Goal: Transaction & Acquisition: Purchase product/service

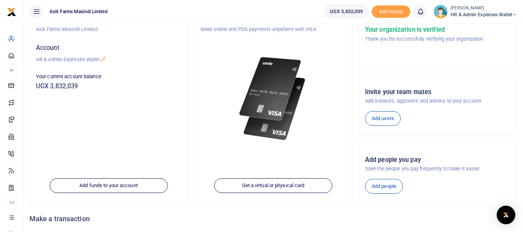
scroll to position [77, 0]
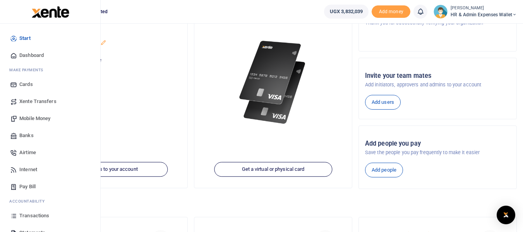
click at [39, 116] on span "Mobile Money" at bounding box center [34, 119] width 31 height 8
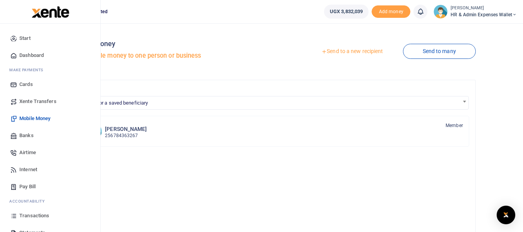
click at [27, 213] on span "Transactions" at bounding box center [34, 216] width 30 height 8
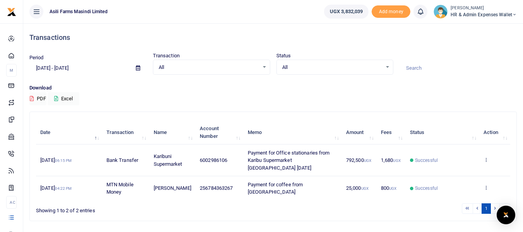
click at [138, 66] on icon at bounding box center [138, 67] width 4 height 5
click at [265, 65] on div "All Select an option..." at bounding box center [211, 67] width 116 height 9
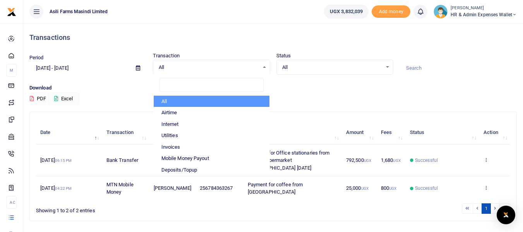
click at [139, 67] on icon at bounding box center [138, 67] width 4 height 5
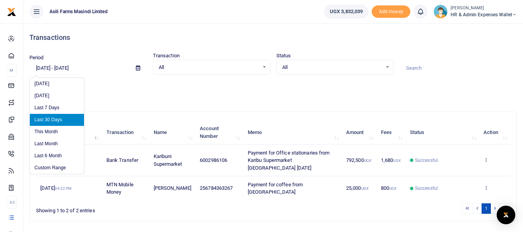
click at [60, 120] on li "Last 30 Days" at bounding box center [57, 120] width 54 height 12
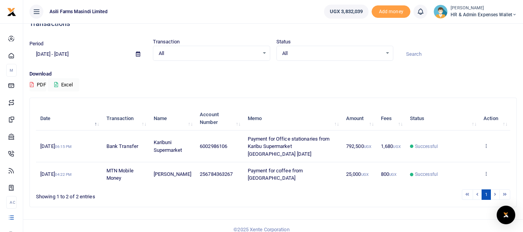
scroll to position [22, 0]
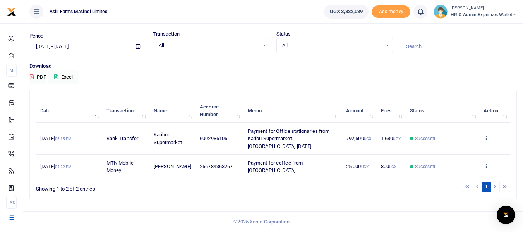
click at [494, 185] on li at bounding box center [495, 186] width 9 height 10
click at [476, 185] on li at bounding box center [477, 186] width 9 height 10
click at [479, 187] on li at bounding box center [477, 186] width 9 height 10
click at [470, 188] on li at bounding box center [467, 186] width 11 height 10
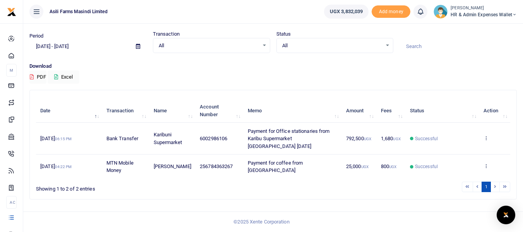
click at [475, 190] on li at bounding box center [477, 186] width 9 height 10
click at [467, 185] on li at bounding box center [467, 186] width 11 height 10
click at [118, 111] on th "Transaction" at bounding box center [125, 111] width 47 height 24
click at [465, 183] on li at bounding box center [467, 186] width 11 height 10
click at [137, 46] on icon at bounding box center [138, 46] width 4 height 5
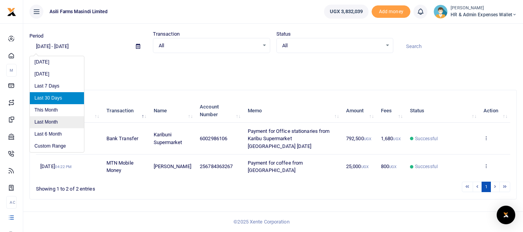
click at [49, 122] on li "Last Month" at bounding box center [57, 122] width 54 height 12
type input "09/01/2025 - 09/30/2025"
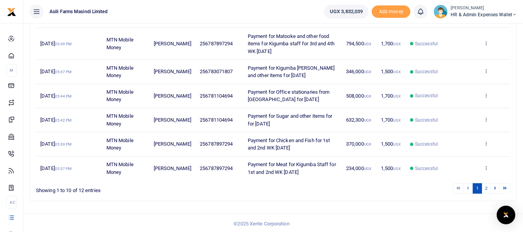
scroll to position [222, 0]
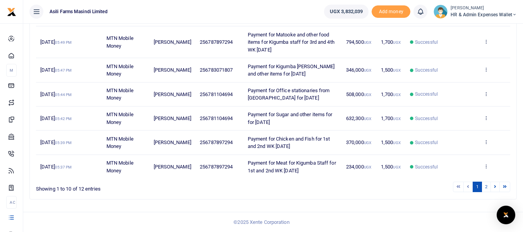
drag, startPoint x: 318, startPoint y: 170, endPoint x: 248, endPoint y: 162, distance: 70.5
click at [248, 162] on td "Payment for Meat for Kigumba Staff for 1st and 2nd WK Sept 2025" at bounding box center [292, 167] width 98 height 24
copy span "Payment for Meat for Kigumba Staff for 1st and 2nd WK Sept 2025"
drag, startPoint x: 306, startPoint y: 146, endPoint x: 248, endPoint y: 140, distance: 58.0
click at [248, 140] on td "Payment for Chicken and Fish for 1st and 2nd WK Sept 2025" at bounding box center [292, 142] width 98 height 24
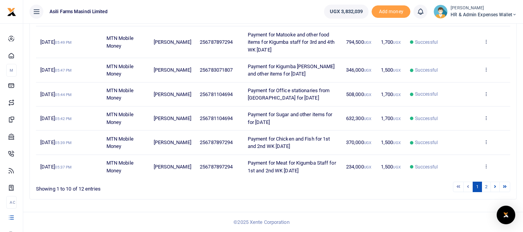
copy span "Payment for Chicken and Fish for 1st and 2nd WK Sept 2025"
drag, startPoint x: 282, startPoint y: 120, endPoint x: 248, endPoint y: 115, distance: 34.0
click at [248, 115] on td "Payment for Sugar and other items for for Sept 2025" at bounding box center [292, 118] width 98 height 24
copy span "Payment for Sugar and other items for for Sept 2025"
drag, startPoint x: 296, startPoint y: 95, endPoint x: 256, endPoint y: 92, distance: 40.3
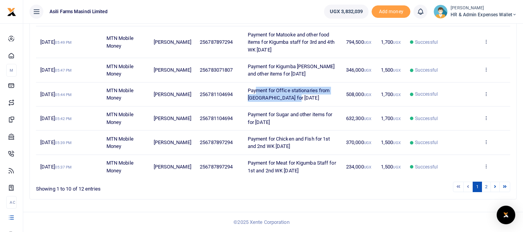
click at [256, 92] on td "Payment for Office stationaries from Kikubo for Sept 2025" at bounding box center [292, 94] width 98 height 24
click at [304, 98] on td "Payment for Office stationaries from Kikubo for Sept 2025" at bounding box center [292, 94] width 98 height 24
drag, startPoint x: 296, startPoint y: 97, endPoint x: 246, endPoint y: 91, distance: 49.9
click at [246, 91] on td "Payment for Office stationaries from Kikubo for Sept 2025" at bounding box center [292, 94] width 98 height 24
copy span "Payment for Office stationaries from Kikubo for Sept 2025"
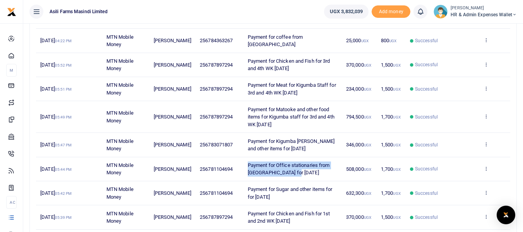
scroll to position [145, 0]
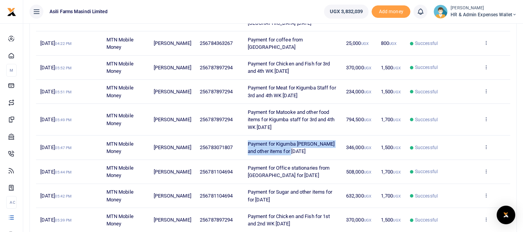
drag, startPoint x: 294, startPoint y: 149, endPoint x: 248, endPoint y: 145, distance: 46.6
click at [248, 145] on td "Payment for Kigumba Ream and other items for Sept 2025" at bounding box center [292, 147] width 98 height 24
copy span "Payment for Kigumba Ream and other items for Sept 2025"
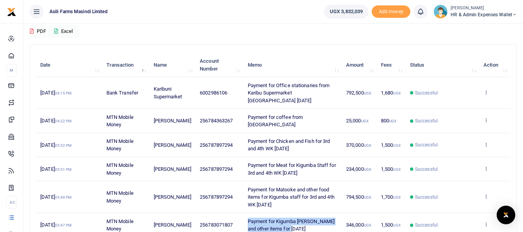
scroll to position [106, 0]
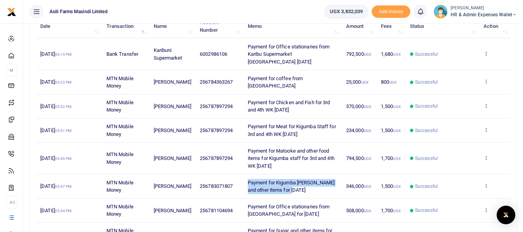
drag, startPoint x: 285, startPoint y: 164, endPoint x: 247, endPoint y: 152, distance: 39.4
click at [247, 152] on td "Payment for Matooke and other food items for Kigumba staff for 3rd and 4th WK S…" at bounding box center [292, 158] width 98 height 32
copy span "Payment for Matooke and other food items for Kigumba staff for 3rd and 4th WK S…"
drag, startPoint x: 313, startPoint y: 133, endPoint x: 248, endPoint y: 125, distance: 65.6
click at [248, 125] on span "Payment for Meat for Kigumba Staff for 3rd and 4th WK Sept 2025" at bounding box center [292, 130] width 88 height 14
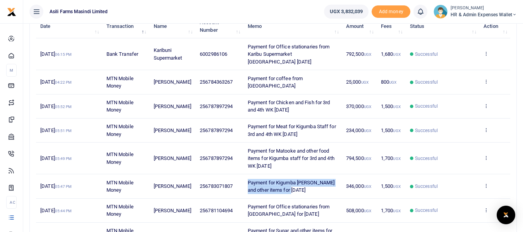
copy span "Payment for Meat for Kigumba Staff for 3rd and 4th WK Sept 2025"
drag, startPoint x: 305, startPoint y: 111, endPoint x: 248, endPoint y: 101, distance: 58.1
click at [248, 101] on td "Payment for Chicken and Fish for 3rd and 4th WK Sept 2025" at bounding box center [292, 106] width 98 height 24
copy span "Payment for Chicken and Fish for 3rd and 4th WK Sept 2025"
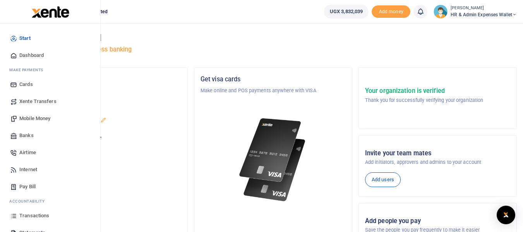
click at [42, 113] on link "Mobile Money" at bounding box center [50, 118] width 88 height 17
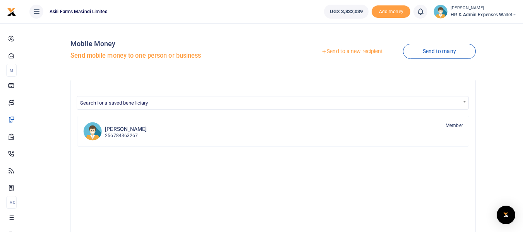
click at [338, 51] on link "Send to a new recipient" at bounding box center [351, 51] width 101 height 14
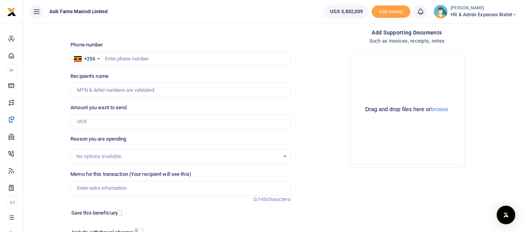
scroll to position [103, 0]
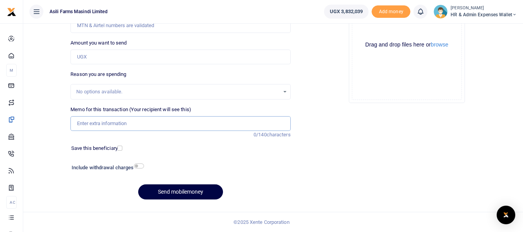
click at [106, 121] on input "Memo for this transaction (Your recipient will see this)" at bounding box center [180, 123] width 220 height 15
paste input "Payment for Sugar and other items for Oct 2025"
type input "Payment for Sugar and other items for Oct 2025"
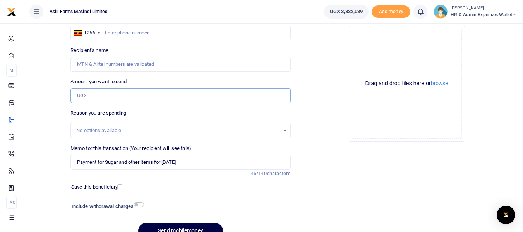
click at [97, 97] on input "Amount you want to send" at bounding box center [180, 95] width 220 height 15
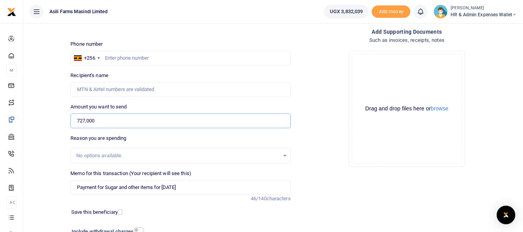
scroll to position [26, 0]
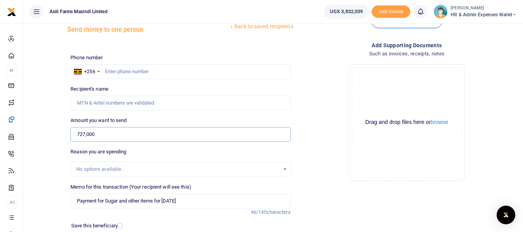
type input "727,000"
click at [130, 72] on input "text" at bounding box center [180, 71] width 220 height 15
type input "0781104694"
type input "Amori Isabella"
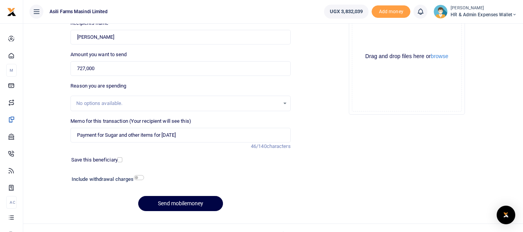
scroll to position [103, 0]
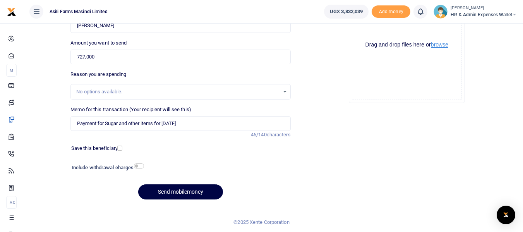
type input "0781104694"
click at [439, 46] on button "browse" at bounding box center [439, 45] width 17 height 6
click at [164, 192] on button "Send mobilemoney" at bounding box center [180, 191] width 85 height 15
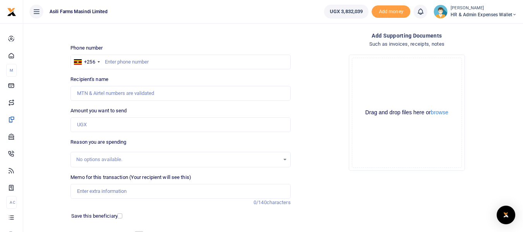
scroll to position [103, 0]
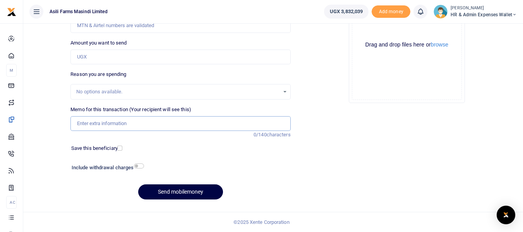
click at [108, 121] on input "Memo for this transaction (Your recipient will see this)" at bounding box center [180, 123] width 220 height 15
paste input "Payment for Office stationaries from Kikubo for Oct 2025"
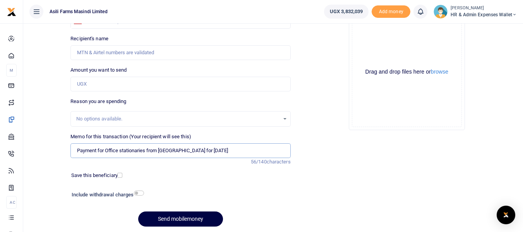
scroll to position [65, 0]
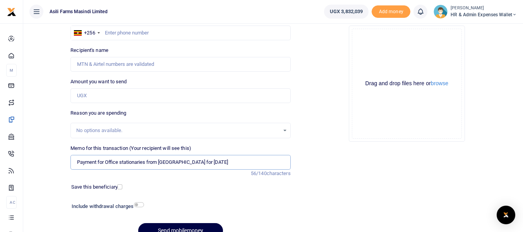
type input "Payment for Office stationaries from Kikubo for Oct 2025"
click at [100, 95] on input "Amount you want to send" at bounding box center [180, 95] width 220 height 15
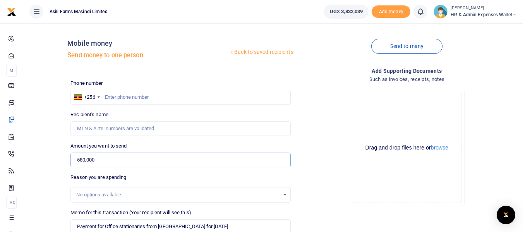
scroll to position [0, 0]
type input "580,000"
click at [122, 98] on input "text" at bounding box center [180, 97] width 220 height 15
type input "781104694"
type input "Amori Isabella"
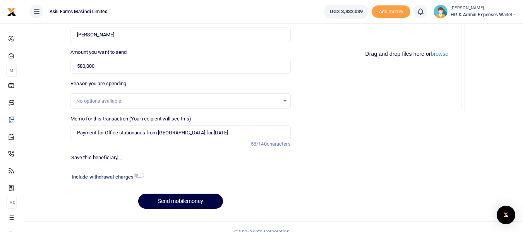
scroll to position [103, 0]
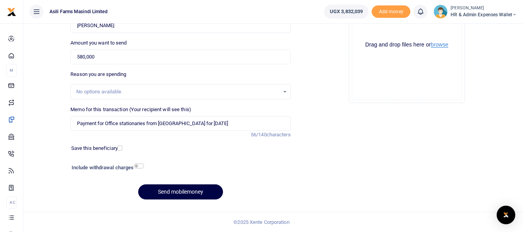
type input "781104694"
click at [443, 43] on button "browse" at bounding box center [439, 45] width 17 height 6
click at [170, 195] on button "Send mobilemoney" at bounding box center [180, 191] width 85 height 15
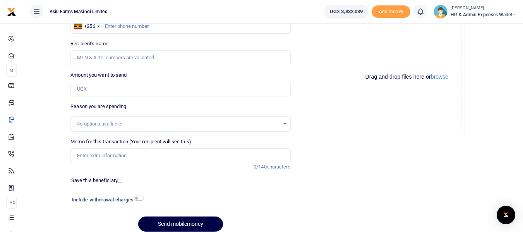
scroll to position [77, 0]
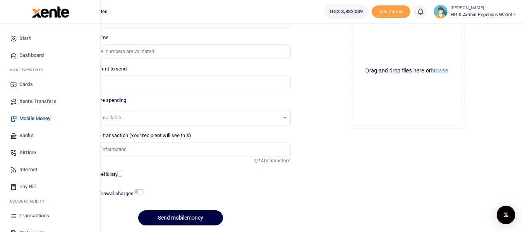
click at [30, 215] on span "Transactions" at bounding box center [34, 216] width 30 height 8
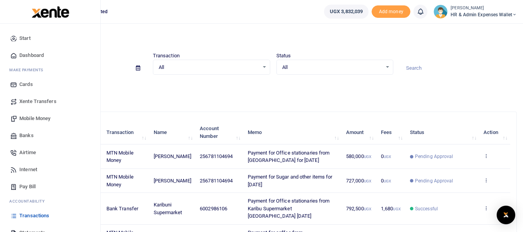
click at [40, 118] on span "Mobile Money" at bounding box center [34, 119] width 31 height 8
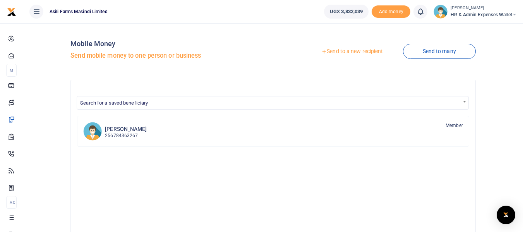
click at [355, 49] on link "Send to a new recipient" at bounding box center [351, 51] width 101 height 14
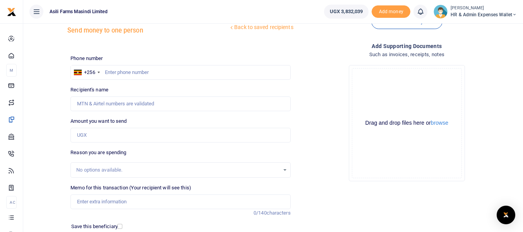
scroll to position [39, 0]
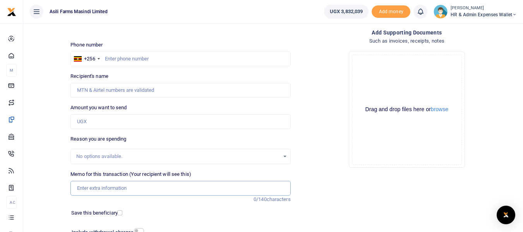
click at [106, 186] on input "Memo for this transaction (Your recipient will see this)" at bounding box center [180, 188] width 220 height 15
paste input "Payment for Kigumba Ream and other items for Oct 2025"
type input "Payment for Kigumba Ream and other items for Oct 2025"
click at [106, 121] on input "Amount you want to send" at bounding box center [180, 121] width 220 height 15
type input "255,000"
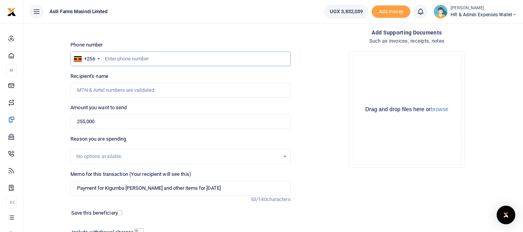
click at [123, 57] on input "text" at bounding box center [180, 58] width 220 height 15
type input "0781104694"
type input "[PERSON_NAME]"
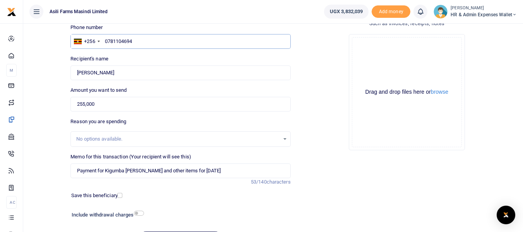
scroll to position [77, 0]
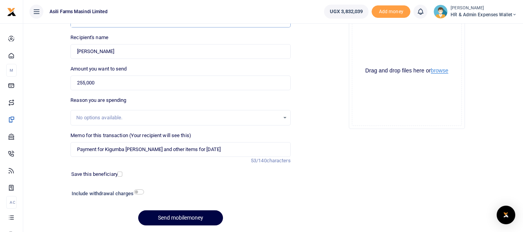
type input "0781104694"
click at [439, 70] on button "browse" at bounding box center [439, 71] width 17 height 6
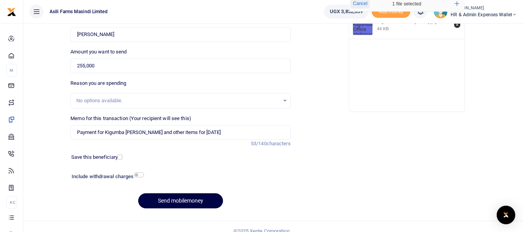
scroll to position [103, 0]
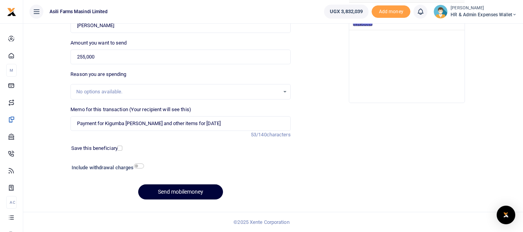
click at [184, 189] on button "Send mobilemoney" at bounding box center [180, 191] width 85 height 15
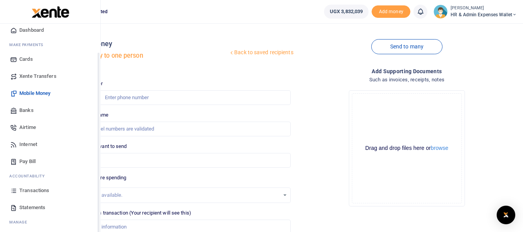
scroll to position [39, 0]
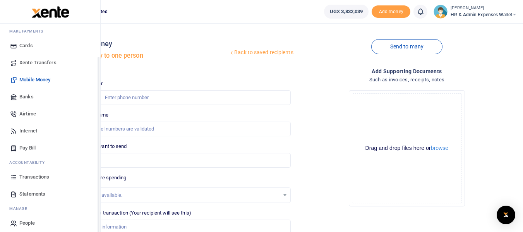
click at [39, 178] on span "Transactions" at bounding box center [34, 177] width 30 height 8
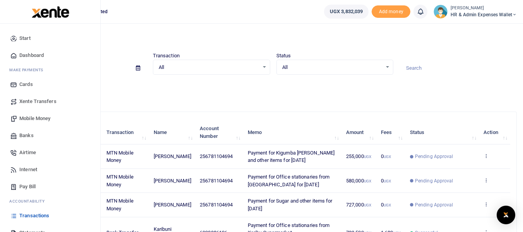
click at [37, 116] on span "Mobile Money" at bounding box center [34, 119] width 31 height 8
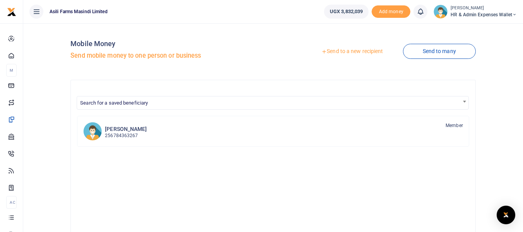
click at [330, 48] on link "Send to a new recipient" at bounding box center [351, 51] width 101 height 14
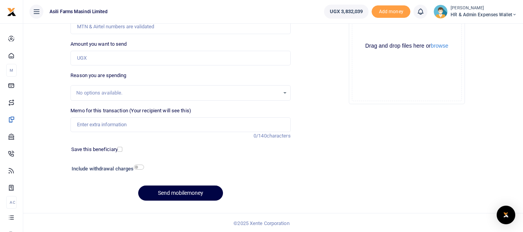
scroll to position [103, 0]
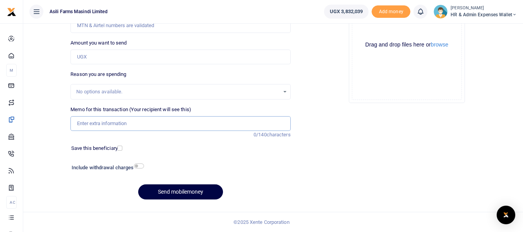
paste input "Payment for Meat for Kigumba Staff for 1st and 2nd WK [DATE]"
type input "Payment for Meat for Kigumba Staff for 1st and 2nd WK [DATE]"
click at [103, 58] on input "Amount you want to send" at bounding box center [180, 57] width 220 height 15
click at [191, 157] on div "Phone number +256 Uganda +256 Phone is required. Recipient's name Name is requi…" at bounding box center [180, 90] width 226 height 229
click at [98, 56] on input "Amount you want to send" at bounding box center [180, 57] width 220 height 15
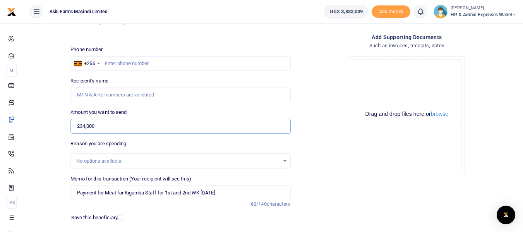
scroll to position [26, 0]
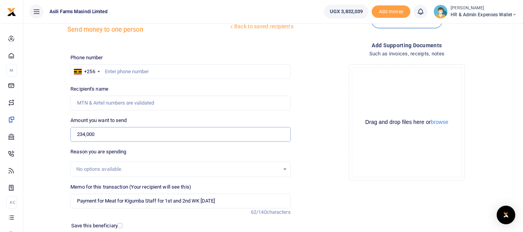
type input "234,000"
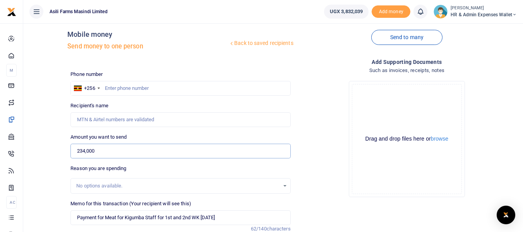
scroll to position [0, 0]
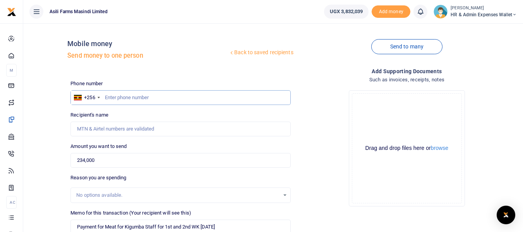
click at [127, 97] on input "text" at bounding box center [180, 97] width 220 height 15
type input "0762188285"
type input "[PERSON_NAME]"
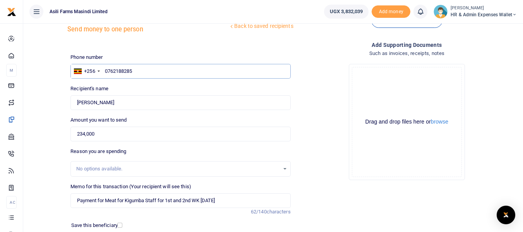
scroll to position [26, 0]
type input "0762188285"
click at [434, 121] on button "browse" at bounding box center [439, 122] width 17 height 6
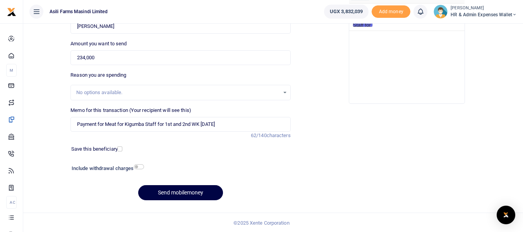
scroll to position [103, 0]
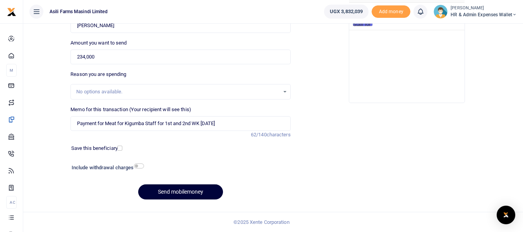
click at [183, 191] on button "Send mobilemoney" at bounding box center [180, 191] width 85 height 15
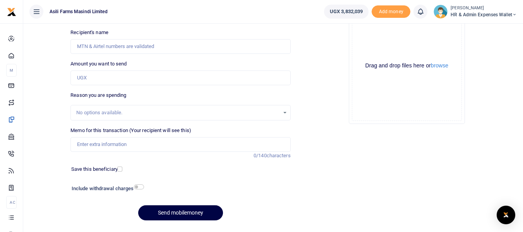
scroll to position [103, 0]
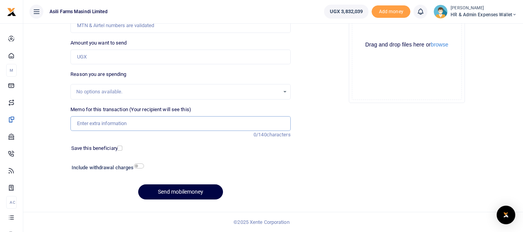
paste input "Payment for Chicken and Fish for 1st and 2nd WK Oct 2025"
type input "Payment for Chicken and Fish for 1st and 2nd WK Oct 2025"
click at [95, 55] on input "Amount you want to send" at bounding box center [180, 57] width 220 height 15
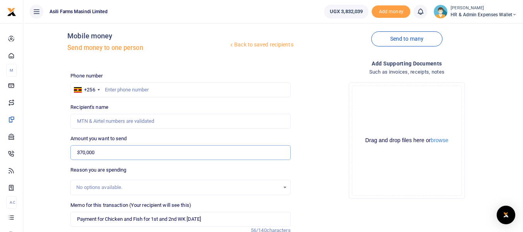
scroll to position [0, 0]
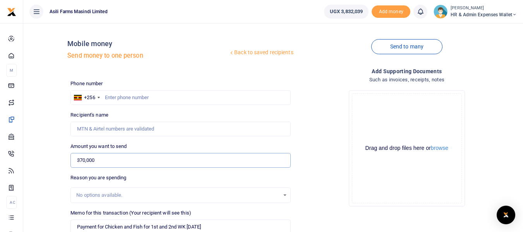
type input "370,000"
click at [125, 98] on input "text" at bounding box center [180, 97] width 220 height 15
type input "0762188285"
type input "[PERSON_NAME]"
type input "0762188285"
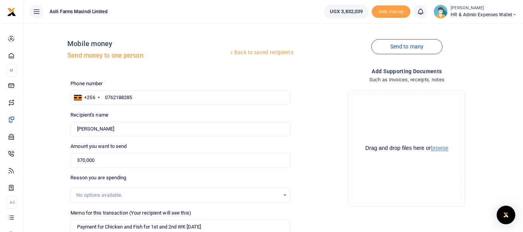
click at [439, 148] on button "browse" at bounding box center [439, 148] width 17 height 6
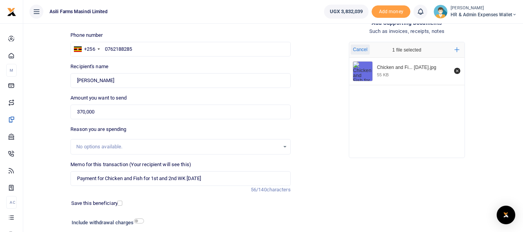
scroll to position [103, 0]
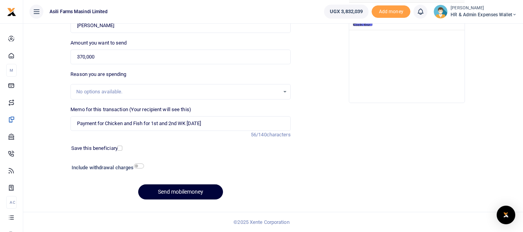
click at [193, 193] on button "Send mobilemoney" at bounding box center [180, 191] width 85 height 15
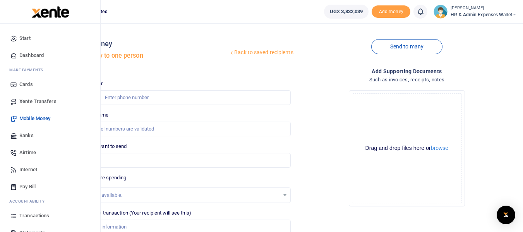
click at [41, 116] on span "Mobile Money" at bounding box center [34, 119] width 31 height 8
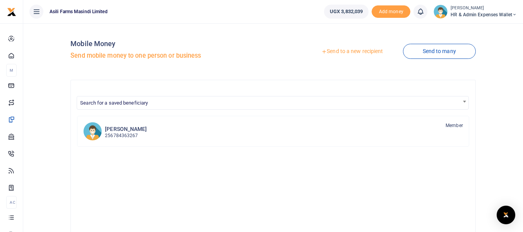
click at [344, 51] on link "Send to a new recipient" at bounding box center [351, 51] width 101 height 14
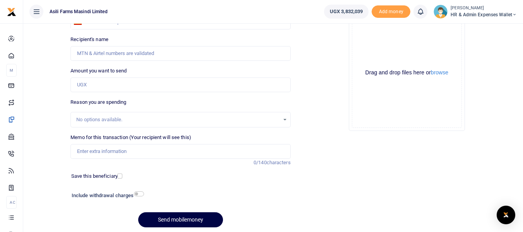
scroll to position [77, 0]
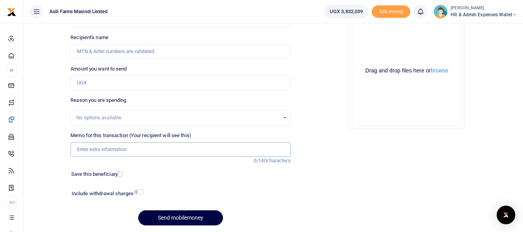
paste input "Payment for Matooke and other food items for Kigumba staff for 1st and 2nd WK […"
type input "Payment for Matooke and other food items for Kigumba staff for 1st and 2nd WK […"
click at [93, 81] on input "Amount you want to send" at bounding box center [180, 82] width 220 height 15
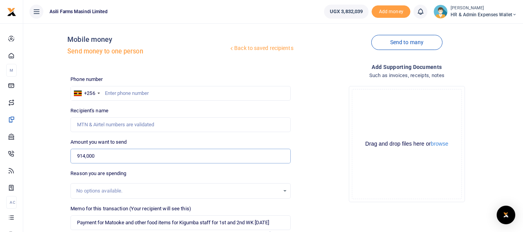
scroll to position [0, 0]
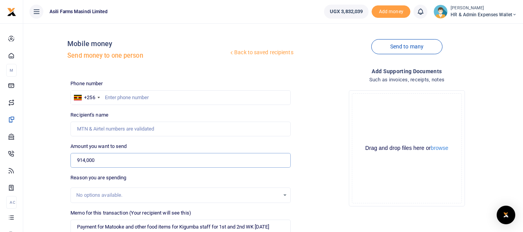
type input "914,000"
click at [111, 96] on input "text" at bounding box center [180, 97] width 220 height 15
type input "771368153"
type input "Fred Rwothomio"
click at [118, 98] on input "771368153" at bounding box center [180, 97] width 220 height 15
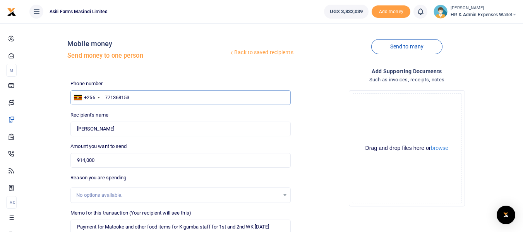
click at [118, 97] on input "771368153" at bounding box center [180, 97] width 220 height 15
click at [125, 96] on input "771368153" at bounding box center [180, 97] width 220 height 15
drag, startPoint x: 137, startPoint y: 98, endPoint x: 137, endPoint y: 109, distance: 11.6
click at [137, 99] on input "771368153" at bounding box center [180, 97] width 220 height 15
type input "787897294"
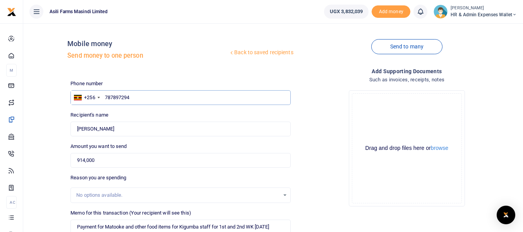
type input "Mildred Ahkiriza"
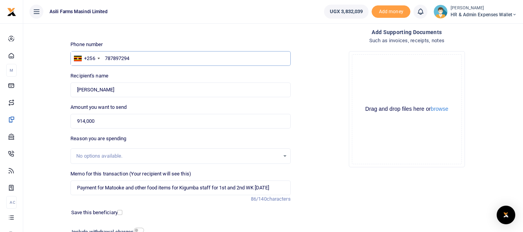
scroll to position [26, 0]
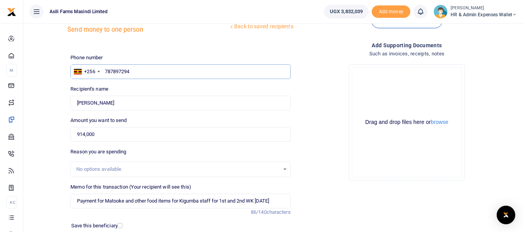
type input "787897294"
click at [441, 85] on div "Drag and drop files here or browse Powered by Uppy" at bounding box center [407, 122] width 110 height 110
click at [439, 119] on button "browse" at bounding box center [439, 122] width 17 height 6
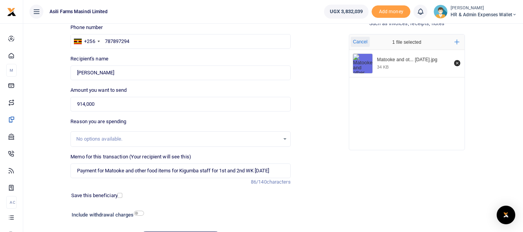
scroll to position [103, 0]
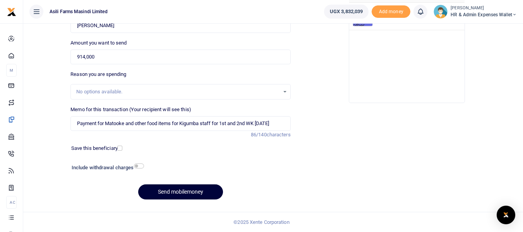
click at [177, 194] on button "Send mobilemoney" at bounding box center [180, 191] width 85 height 15
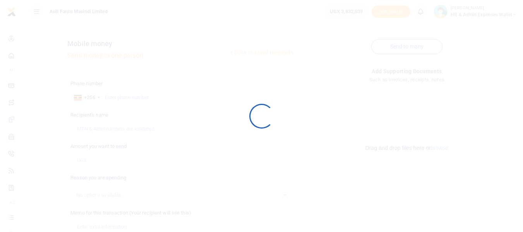
scroll to position [103, 0]
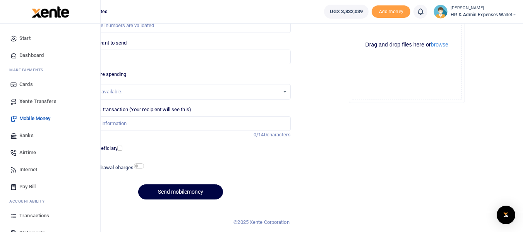
click at [42, 115] on span "Mobile Money" at bounding box center [34, 119] width 31 height 8
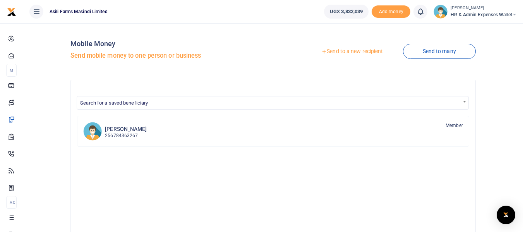
click at [335, 51] on link "Send to a new recipient" at bounding box center [351, 51] width 101 height 14
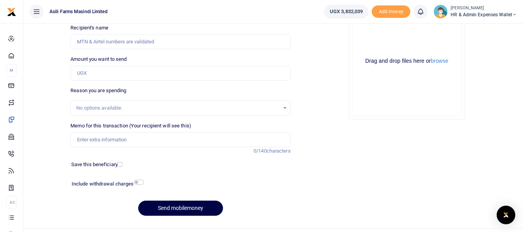
scroll to position [103, 0]
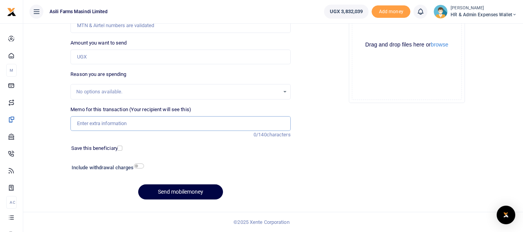
click at [108, 124] on input "Memo for this transaction (Your recipient will see this)" at bounding box center [180, 123] width 220 height 15
paste input "Payment for Matooke and other food items for Kigumba staff for 3rd and 4th WK O…"
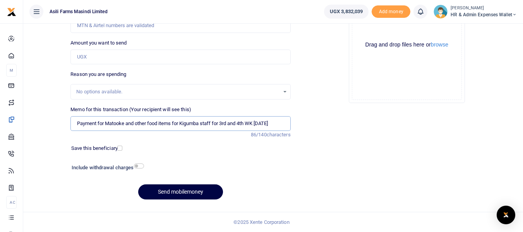
type input "Payment for Matooke and other food items for Kigumba staff for 3rd and 4th WK O…"
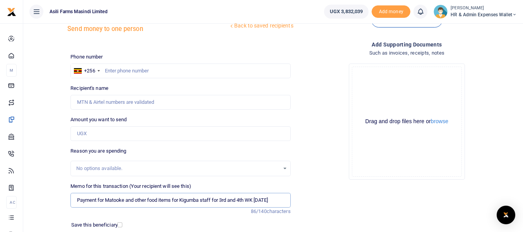
scroll to position [26, 0]
click at [444, 122] on button "browse" at bounding box center [439, 122] width 17 height 6
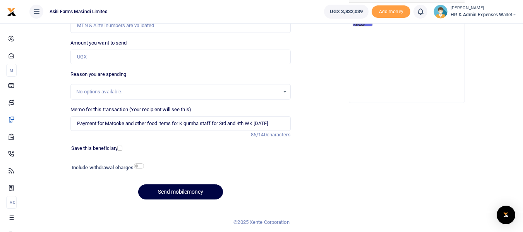
scroll to position [65, 0]
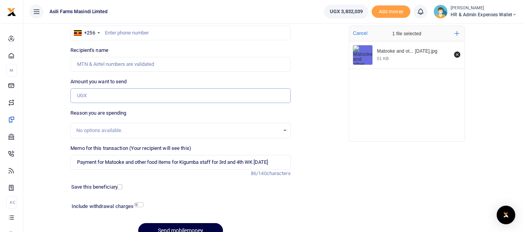
click at [90, 91] on input "Amount you want to send" at bounding box center [180, 95] width 220 height 15
type input "794,500"
click at [106, 66] on input "Recipient's name" at bounding box center [180, 64] width 220 height 15
type input "787897294"
drag, startPoint x: 120, startPoint y: 61, endPoint x: 63, endPoint y: 65, distance: 57.4
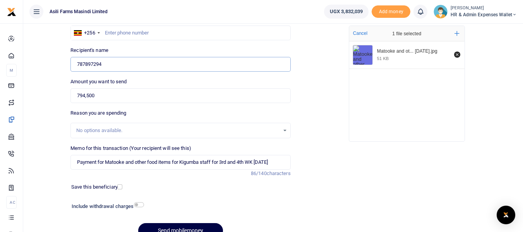
click at [63, 65] on div "Back to saved recipients Mobile money Send money to one person Send to many Pho…" at bounding box center [272, 104] width 493 height 279
click at [111, 31] on input "text" at bounding box center [180, 33] width 220 height 15
type input "787897294"
type input "Mildred Ahkiriza"
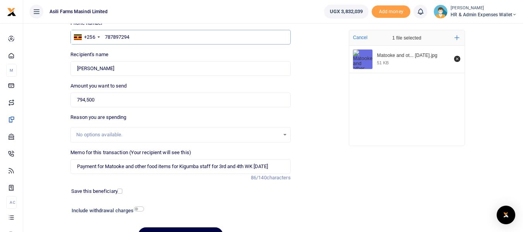
scroll to position [103, 0]
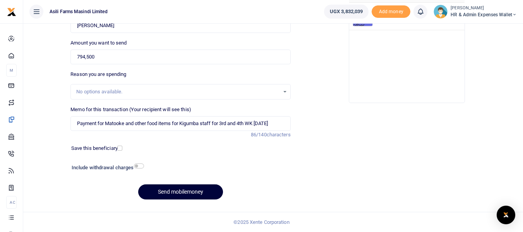
type input "787897294"
click at [194, 188] on button "Send mobilemoney" at bounding box center [180, 191] width 85 height 15
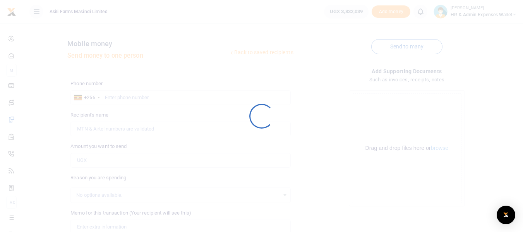
scroll to position [103, 0]
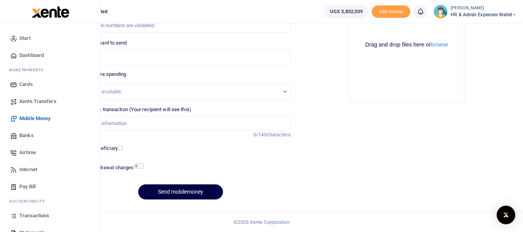
click at [38, 118] on span "Mobile Money" at bounding box center [34, 119] width 31 height 8
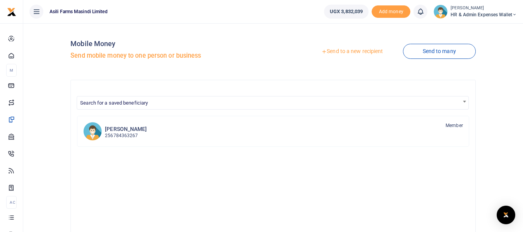
click at [343, 52] on link "Send to a new recipient" at bounding box center [351, 51] width 101 height 14
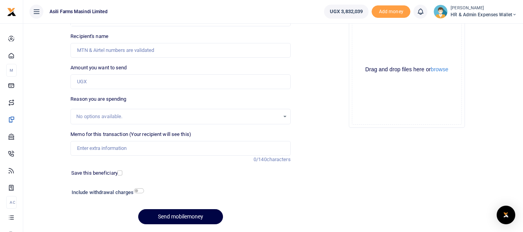
scroll to position [103, 0]
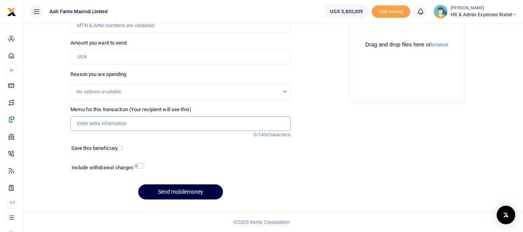
click at [97, 124] on input "Memo for this transaction (Your recipient will see this)" at bounding box center [180, 123] width 220 height 15
paste input "Payment for Meat for Kigumba Staff for 3rd and 4th WK [DATE]"
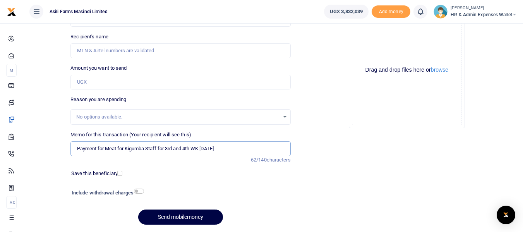
scroll to position [65, 0]
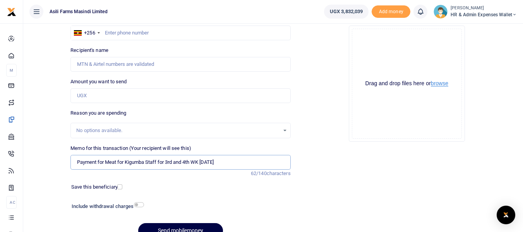
type input "Payment for Meat for Kigumba Staff for 3rd and 4th WK [DATE]"
click at [442, 81] on button "browse" at bounding box center [439, 83] width 17 height 6
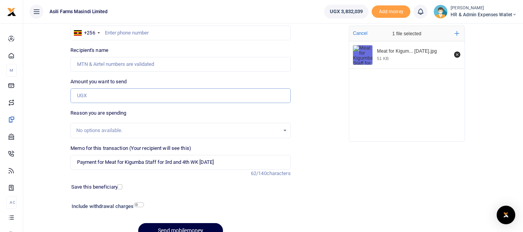
click at [99, 97] on input "Amount you want to send" at bounding box center [180, 95] width 220 height 15
type input "234,000"
click at [121, 34] on input "text" at bounding box center [180, 33] width 220 height 15
type input "762188285"
type input "[PERSON_NAME]"
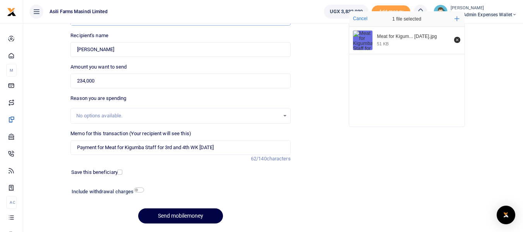
scroll to position [103, 0]
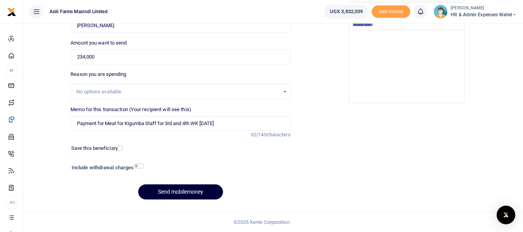
type input "762188285"
click at [164, 193] on button "Send mobilemoney" at bounding box center [180, 191] width 85 height 15
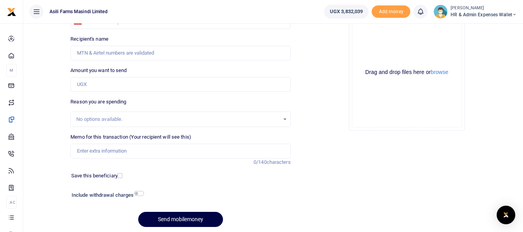
scroll to position [77, 0]
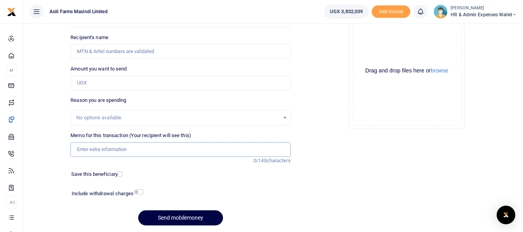
paste input "Payment for Chicken and Fish for 3rd and 4th WK Oct 2025"
type input "Payment for Chicken and Fish for 3rd and 4th WK Oct 2025"
click at [103, 83] on input "Amount you want to send" at bounding box center [180, 82] width 220 height 15
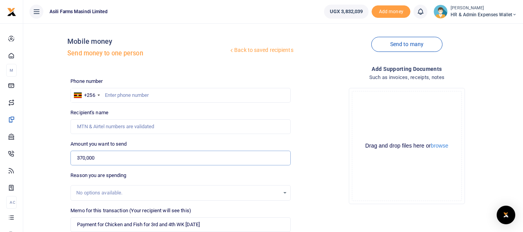
scroll to position [0, 0]
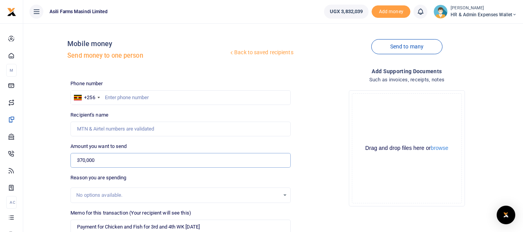
type input "370,000"
click at [119, 97] on input "text" at bounding box center [180, 97] width 220 height 15
type input "0"
type input "762188285"
type input "Lydia Kakayi"
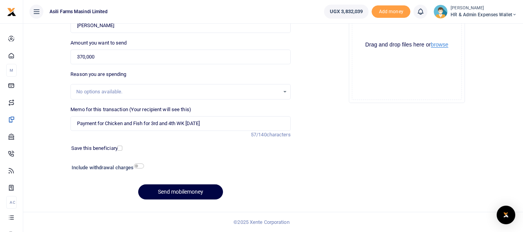
scroll to position [26, 0]
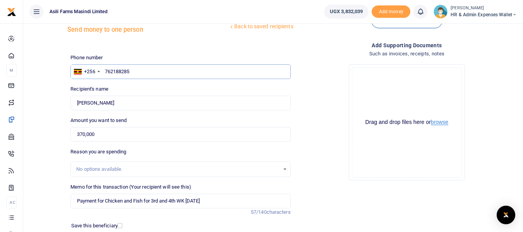
type input "762188285"
click at [443, 120] on button "browse" at bounding box center [439, 122] width 17 height 6
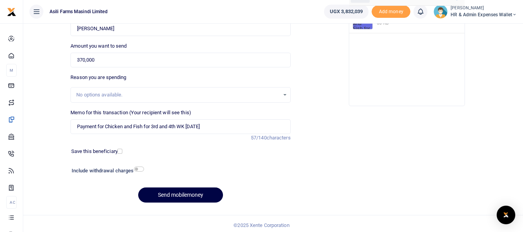
scroll to position [103, 0]
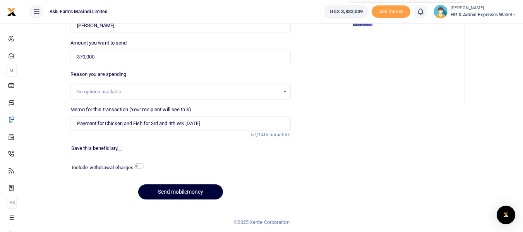
click at [181, 192] on button "Send mobilemoney" at bounding box center [180, 191] width 85 height 15
